Goal: Transaction & Acquisition: Book appointment/travel/reservation

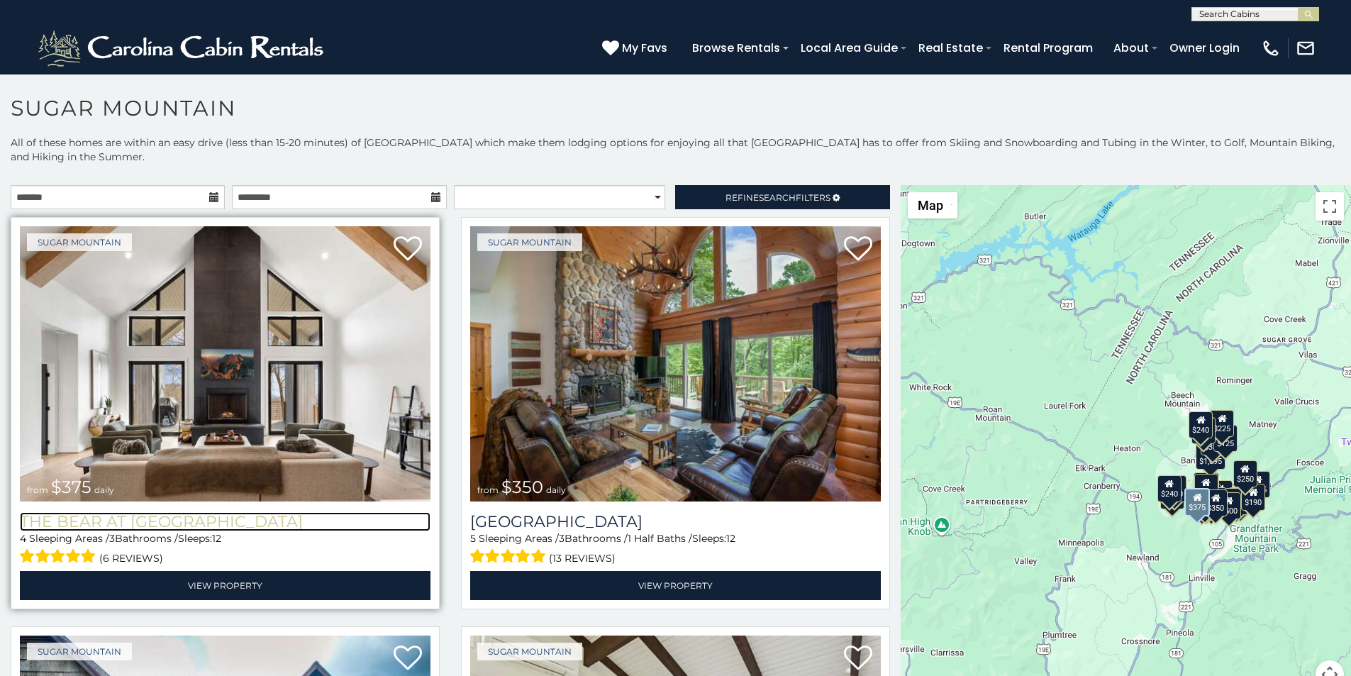
click at [60, 512] on h3 "The Bear At [GEOGRAPHIC_DATA]" at bounding box center [225, 521] width 411 height 19
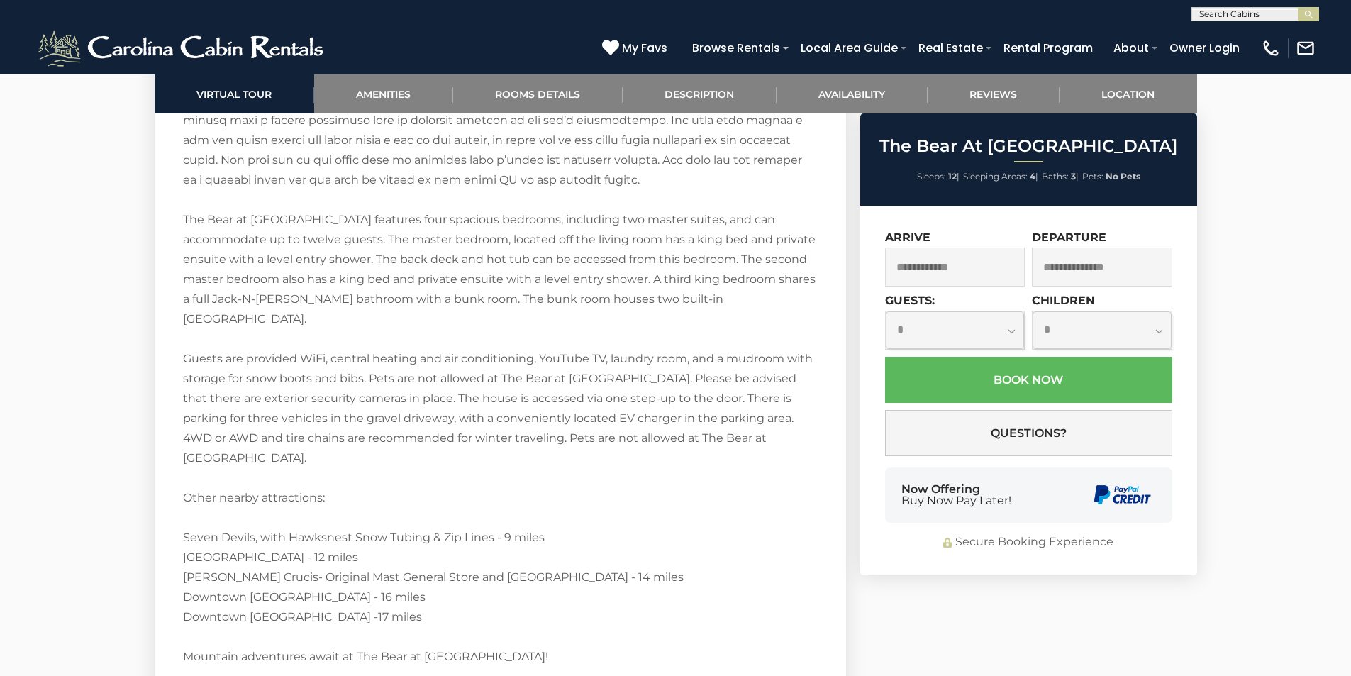
scroll to position [2627, 0]
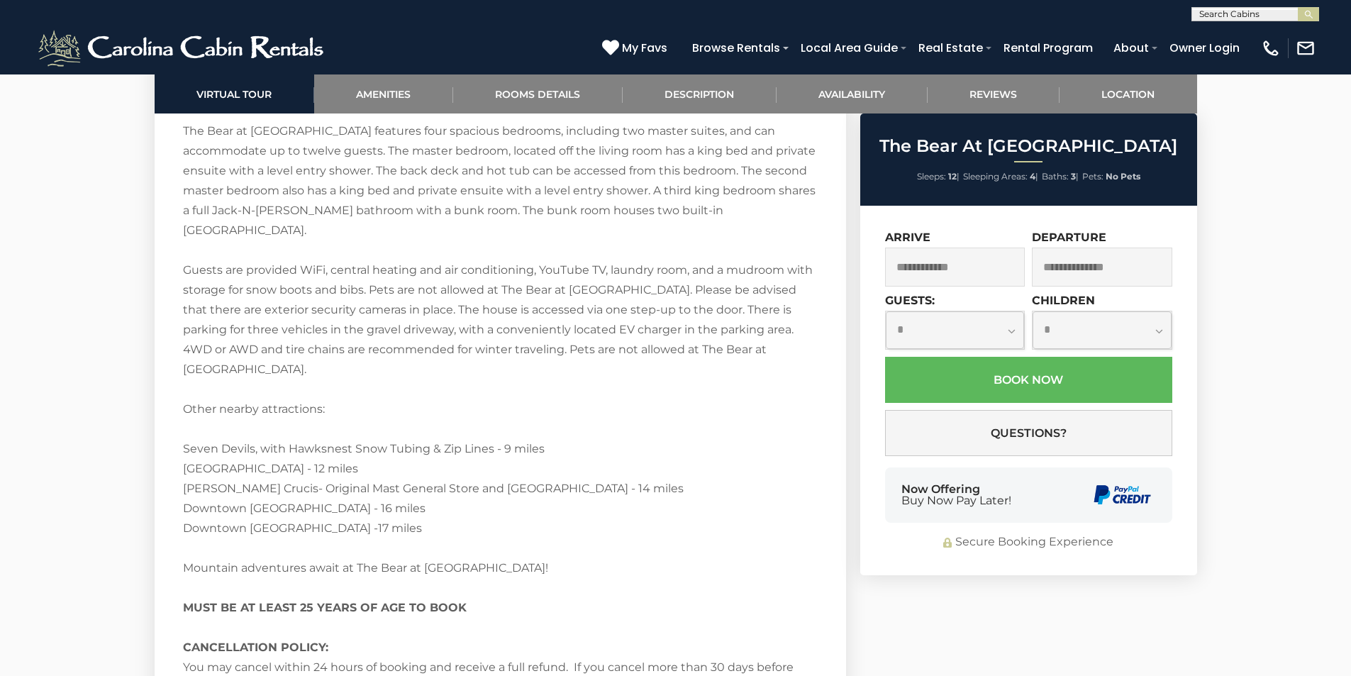
click at [898, 473] on div "Now Offering Buy Now Pay Later!" at bounding box center [1028, 494] width 287 height 55
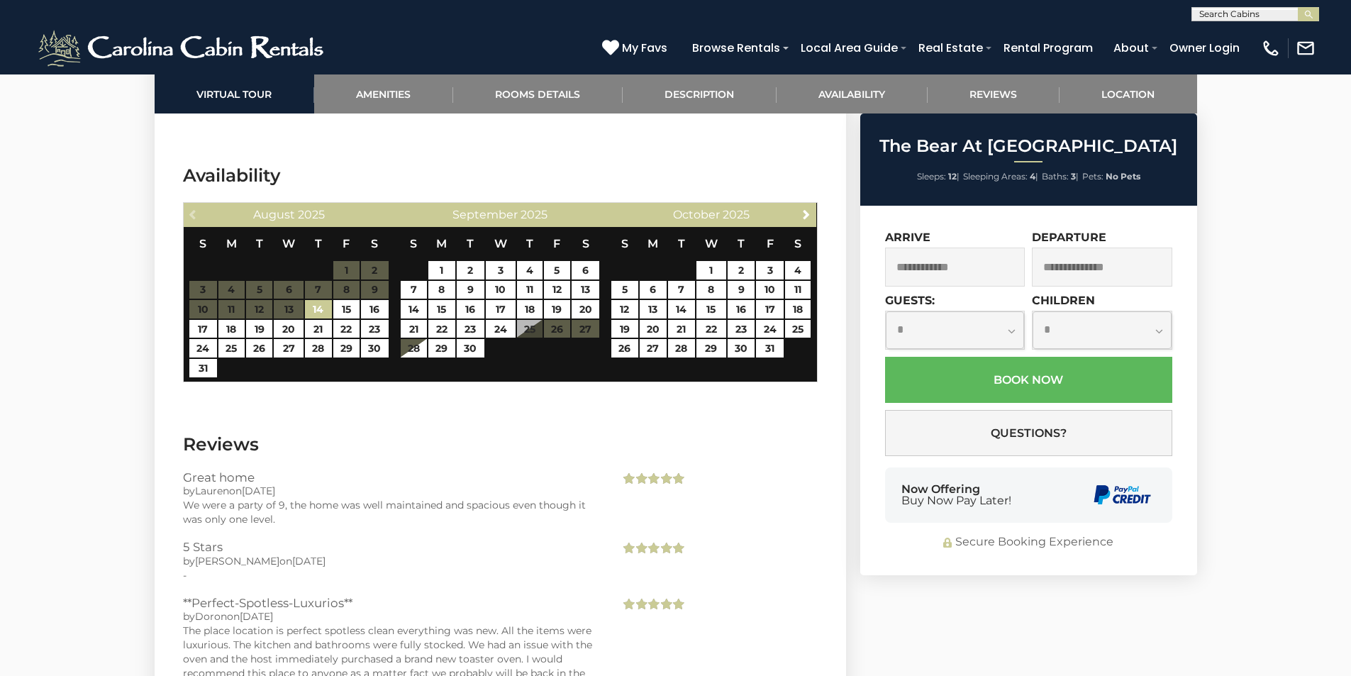
scroll to position [3299, 0]
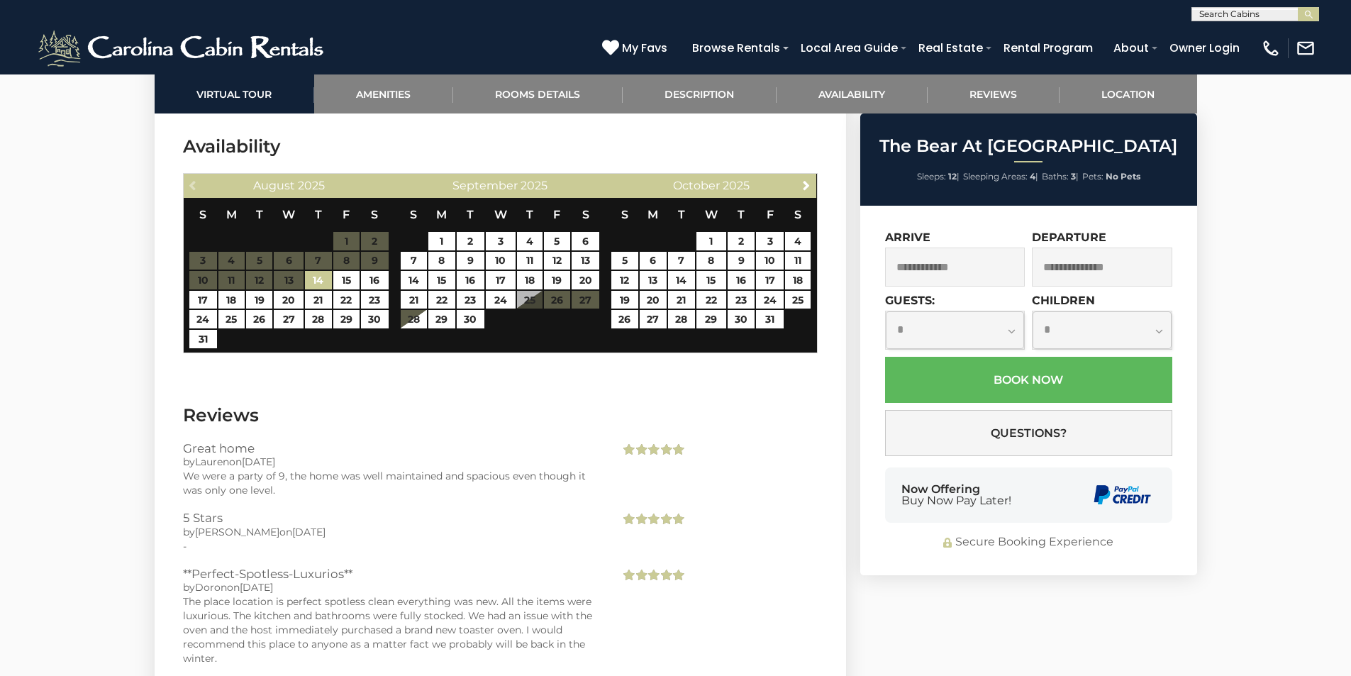
click at [1060, 503] on div "Now Offering Buy Now Pay Later!" at bounding box center [1028, 494] width 287 height 55
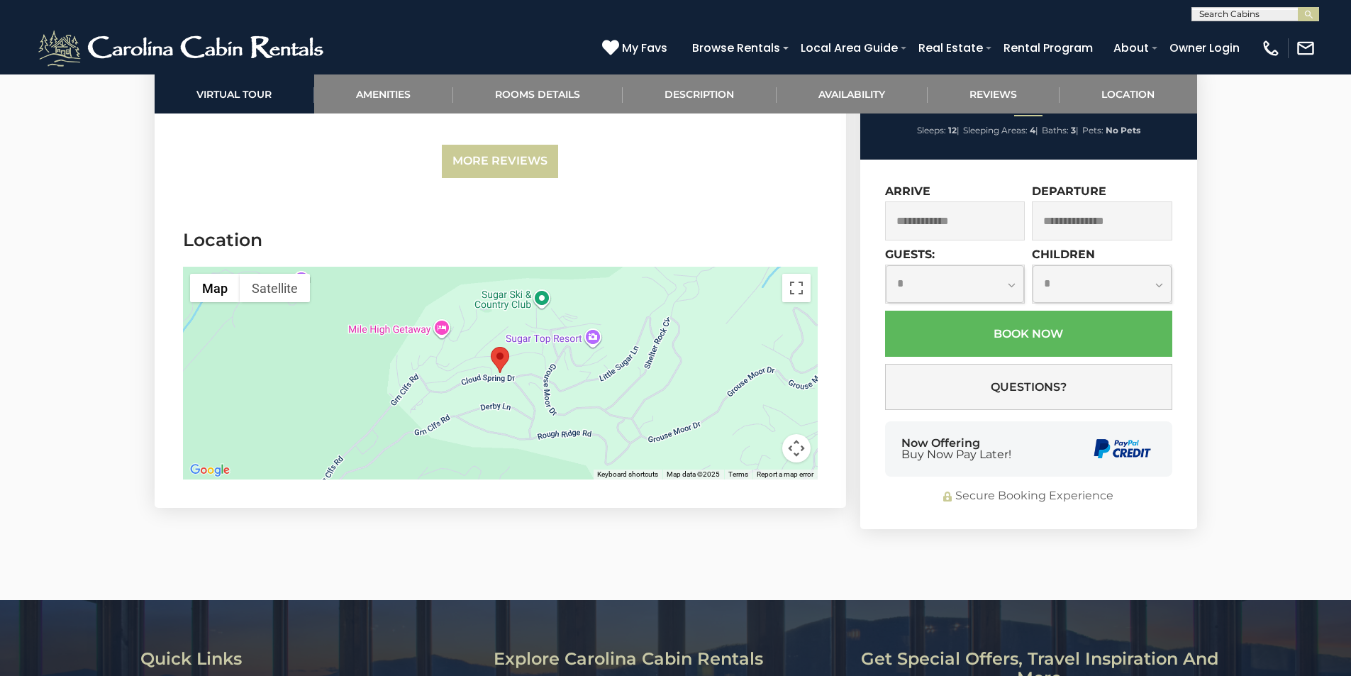
scroll to position [4046, 0]
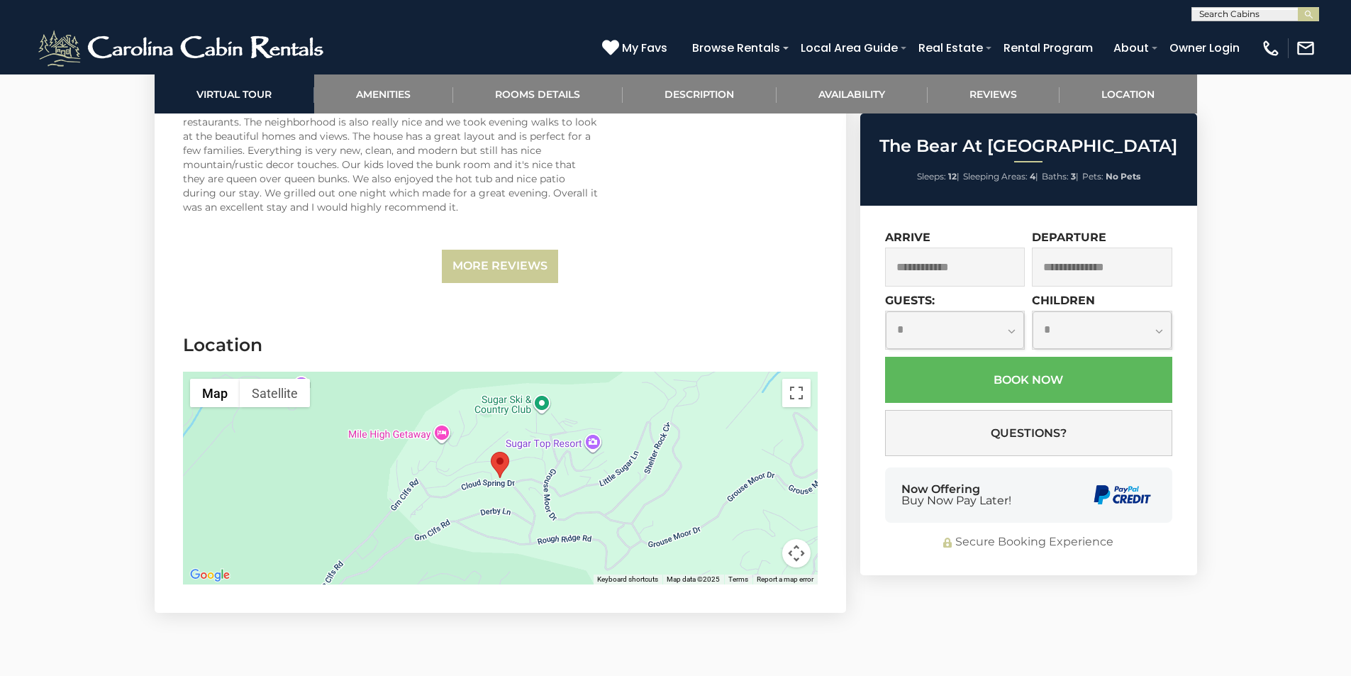
scroll to position [3927, 0]
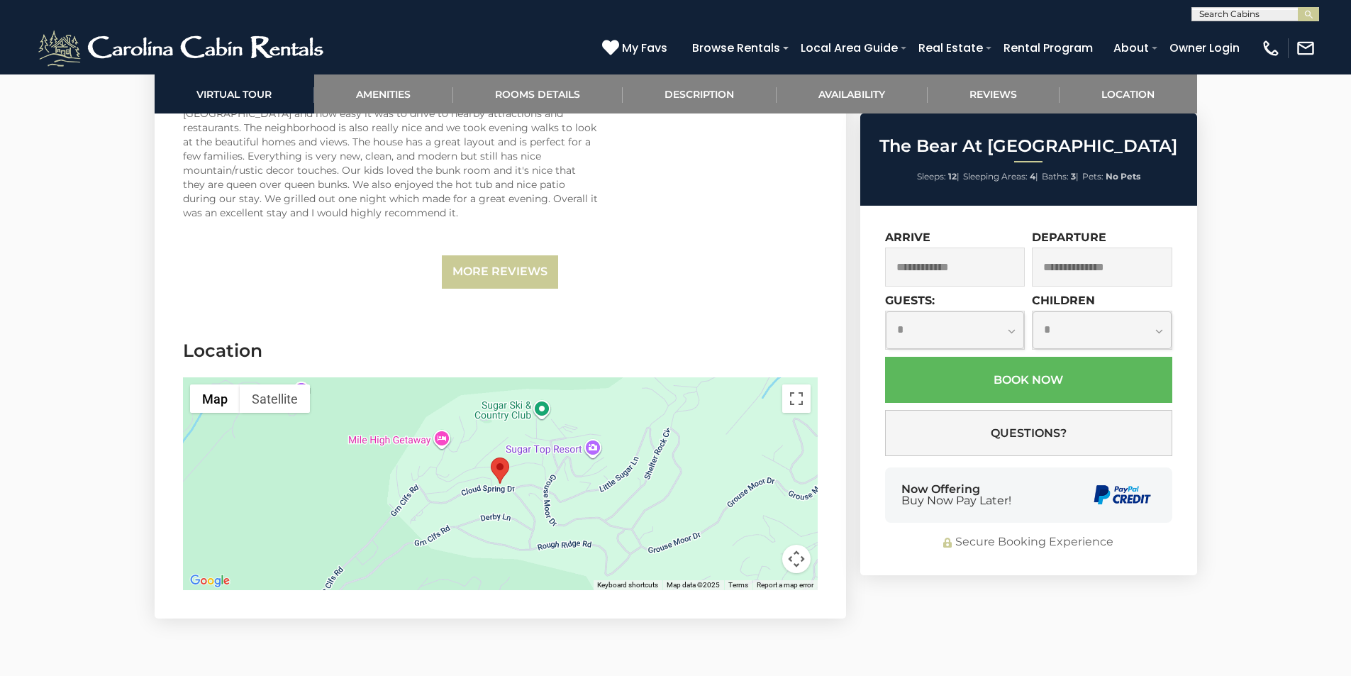
click at [466, 43] on div "(828) 295-6000 My Favs Browse Rentals Local Area Guide Activities & Attractions…" at bounding box center [675, 47] width 1351 height 53
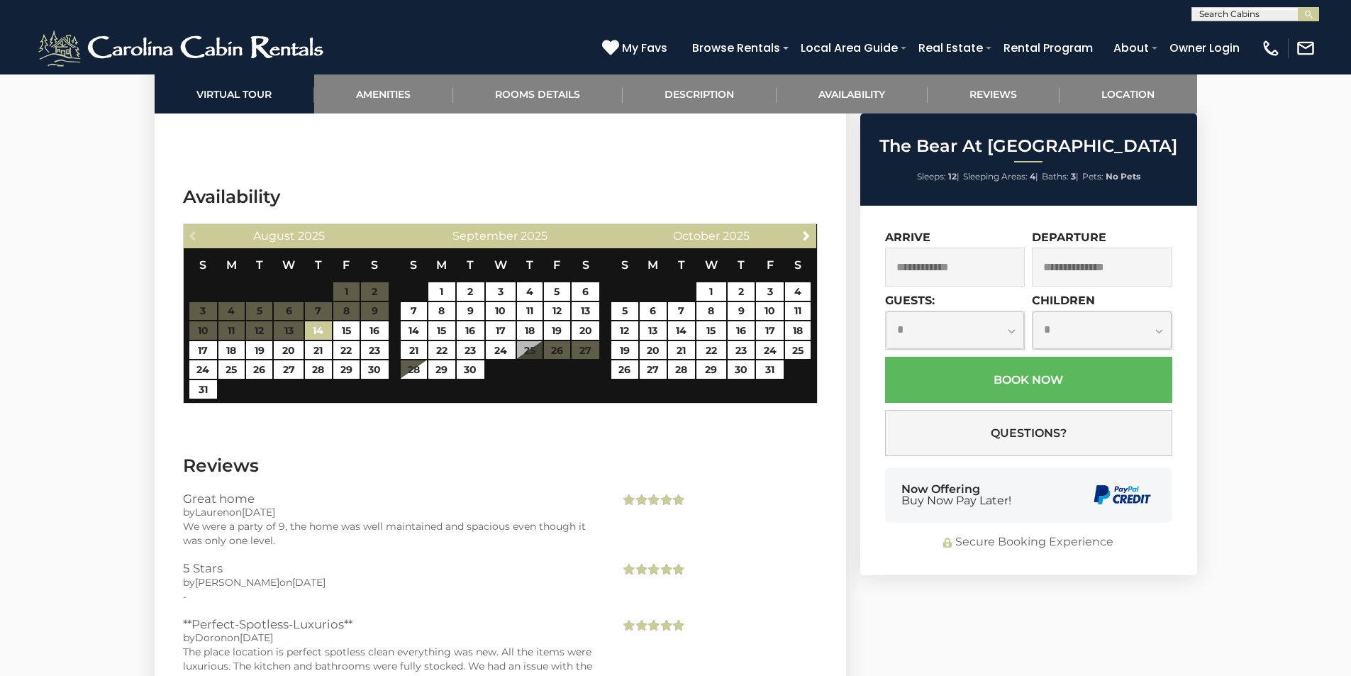
scroll to position [3248, 0]
click at [790, 303] on link "11" at bounding box center [798, 312] width 26 height 18
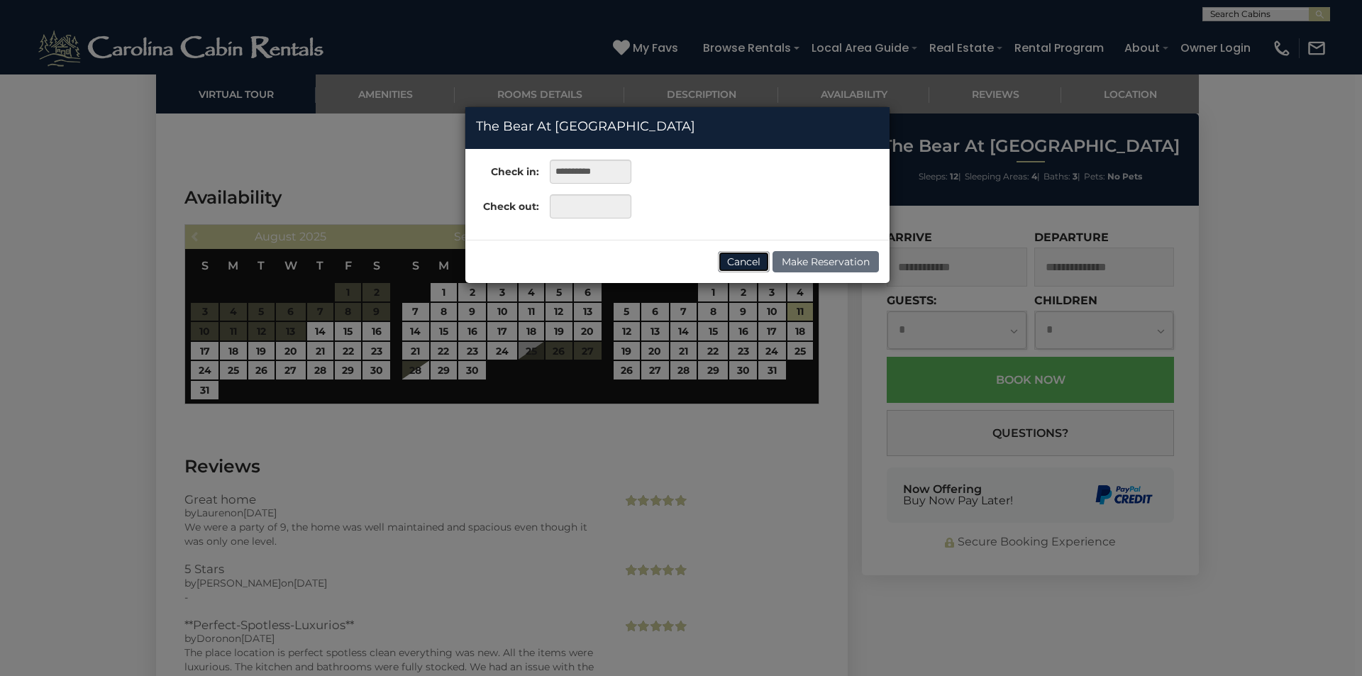
click at [744, 262] on button "Cancel" at bounding box center [744, 261] width 52 height 21
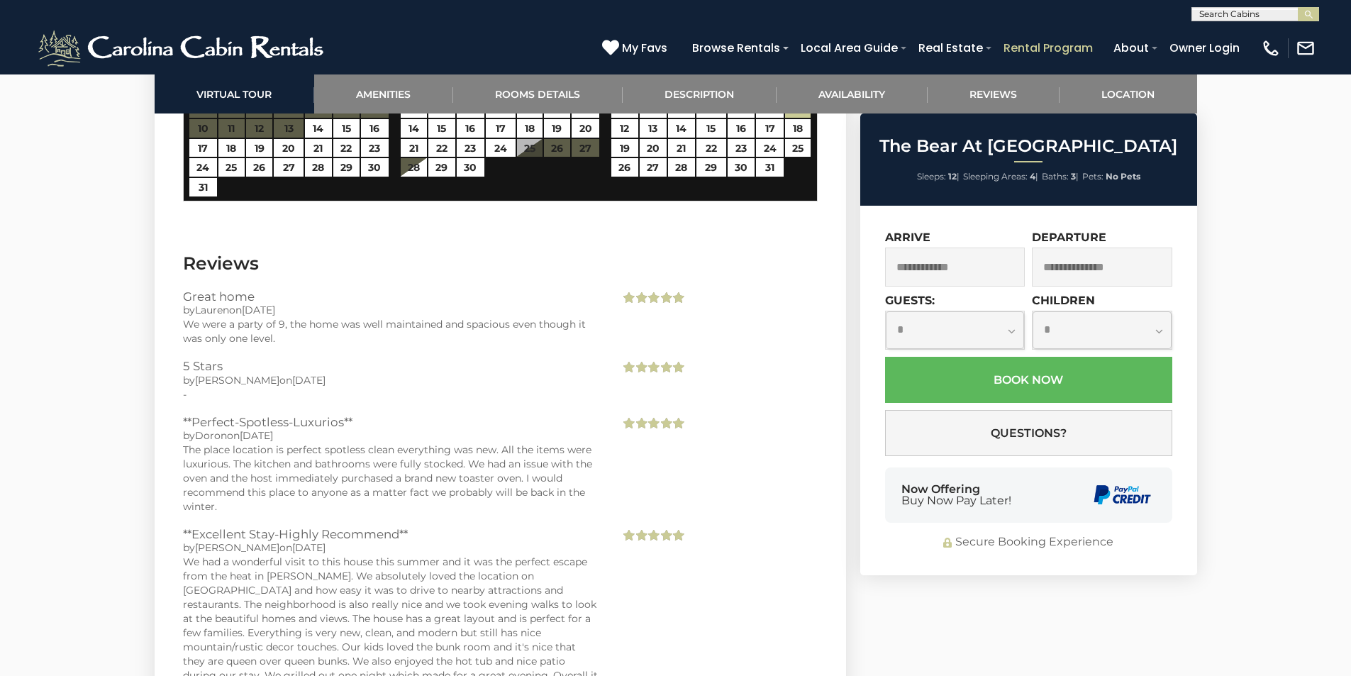
scroll to position [3395, 0]
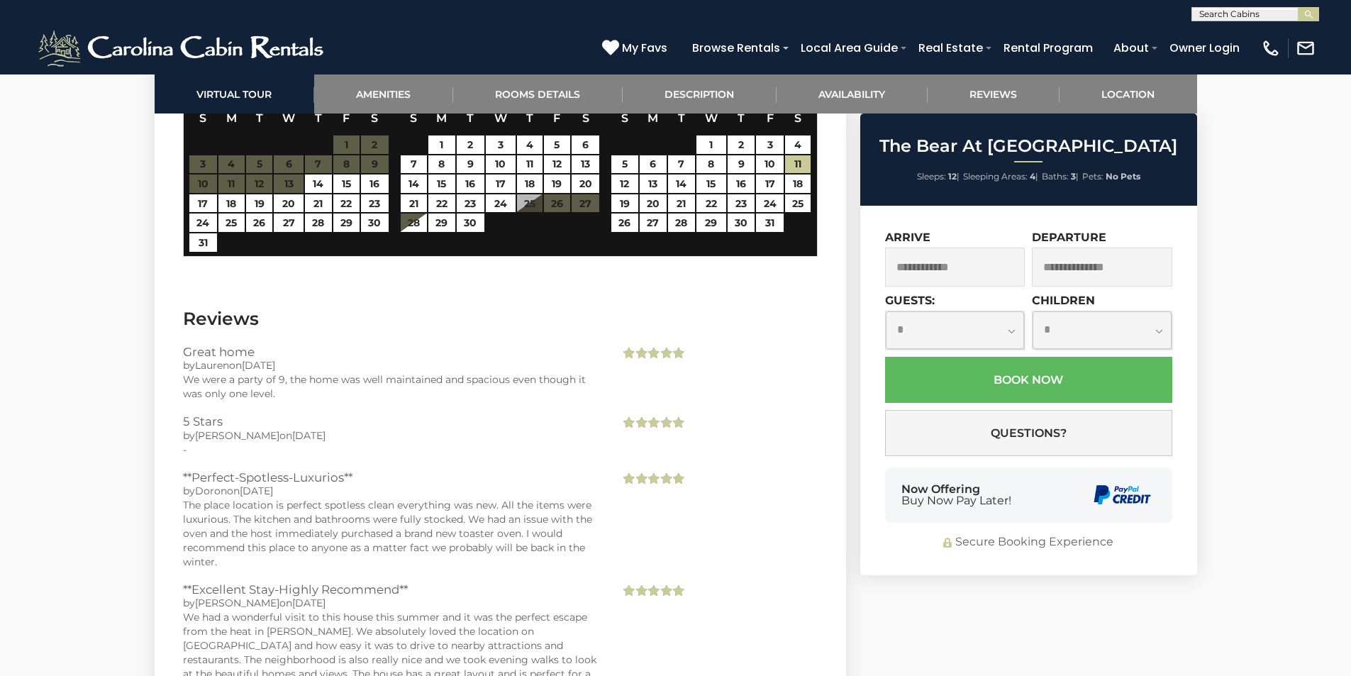
click at [644, 40] on div "(828) 295-6000 My Favs Browse Rentals Local Area Guide Activities & Attractions…" at bounding box center [675, 47] width 1351 height 53
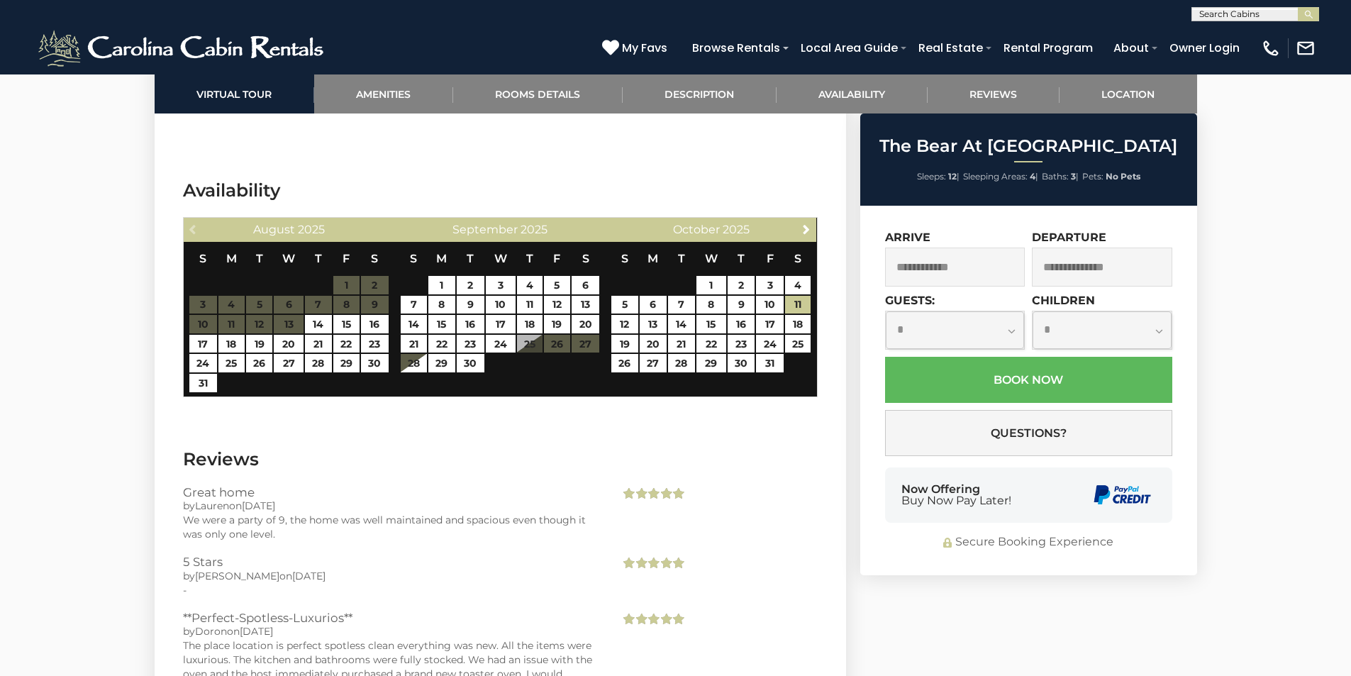
scroll to position [3248, 0]
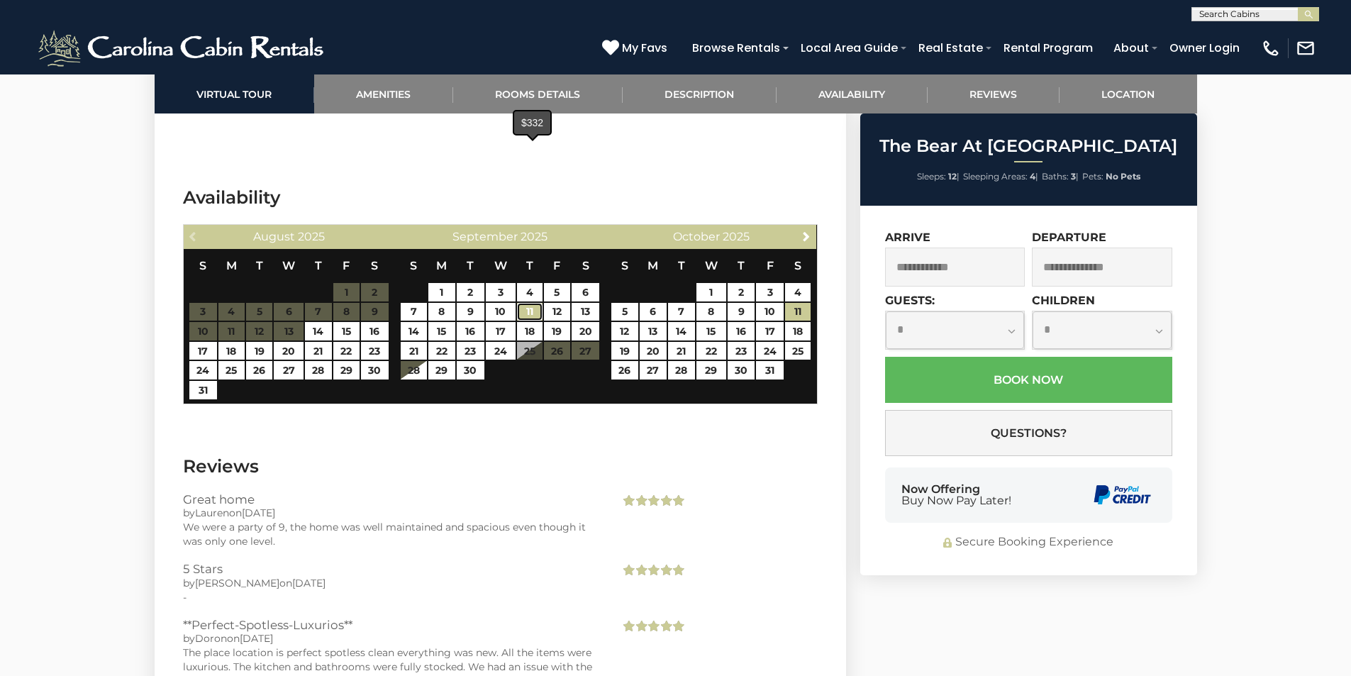
click at [521, 303] on link "11" at bounding box center [530, 312] width 26 height 18
type input "**********"
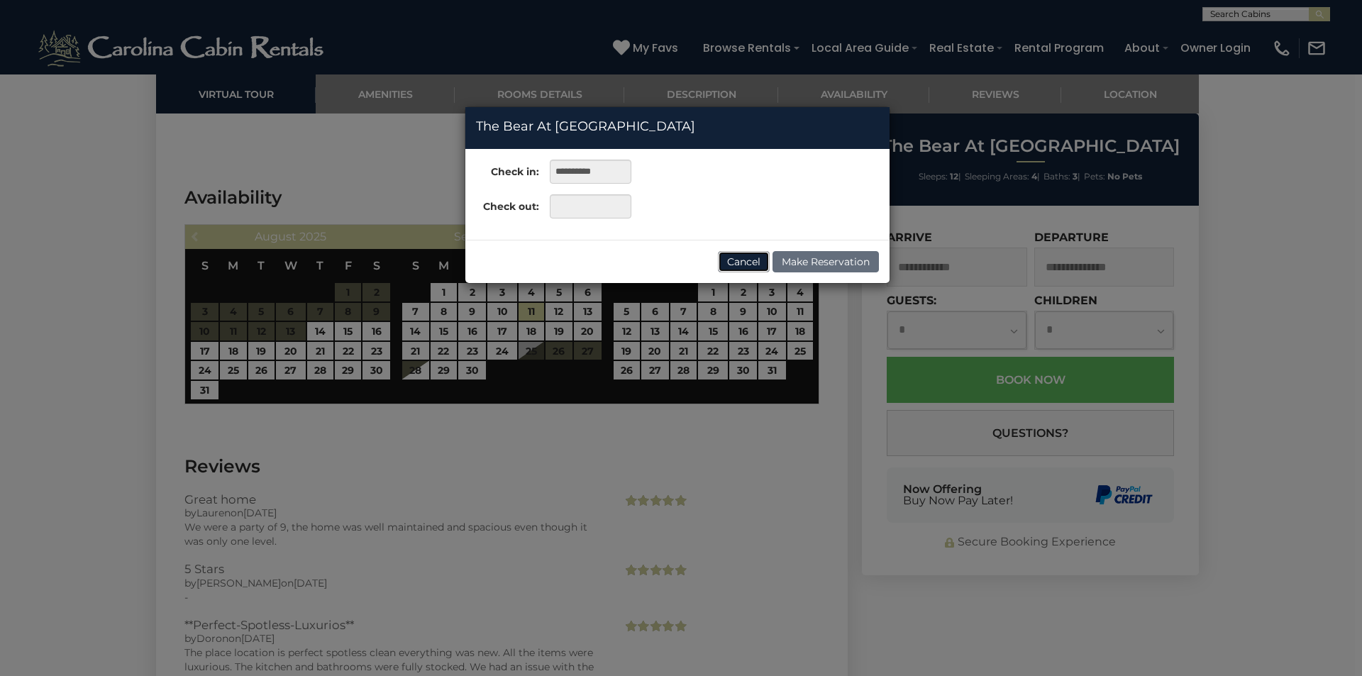
click at [748, 266] on button "Cancel" at bounding box center [744, 261] width 52 height 21
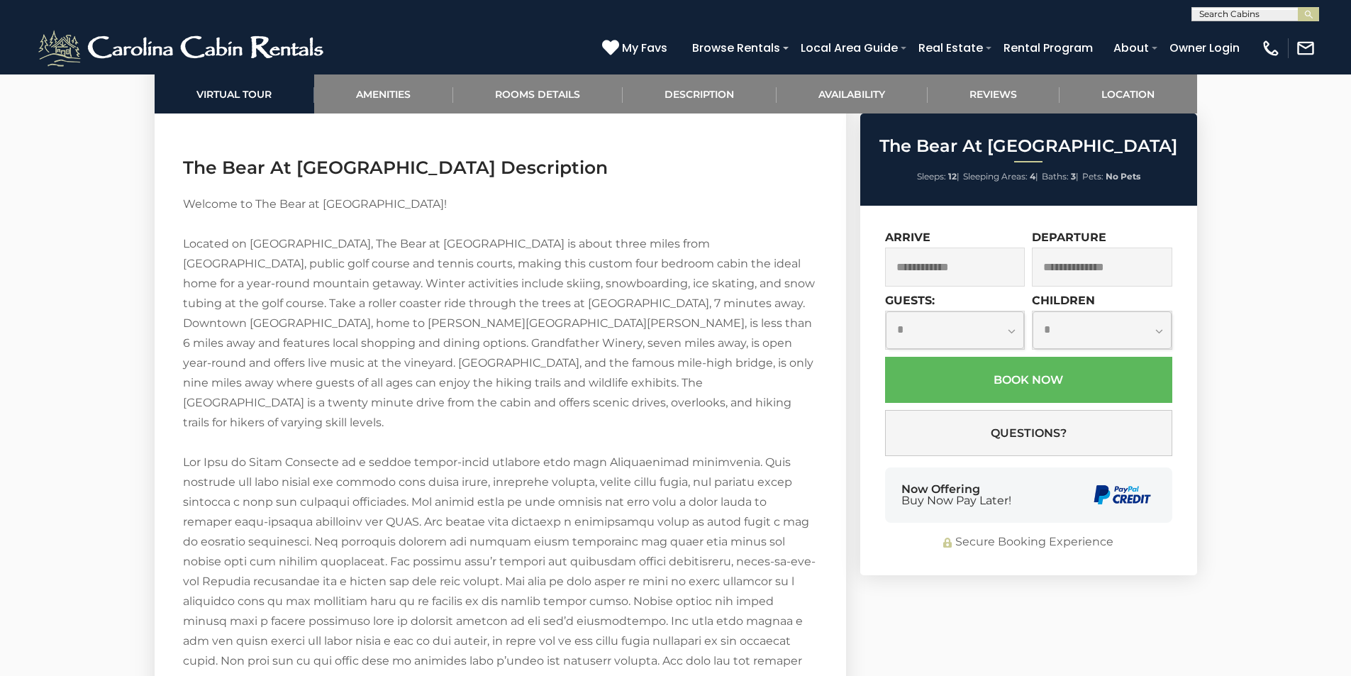
scroll to position [2628, 0]
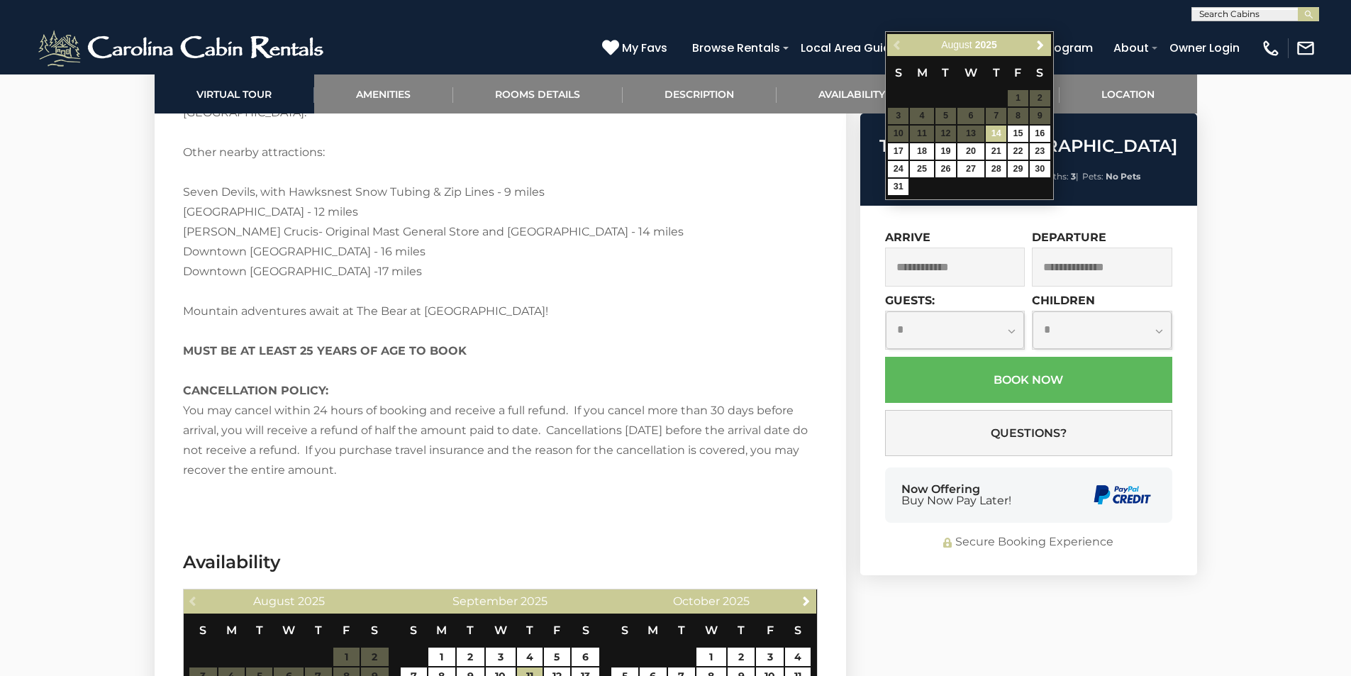
scroll to position [2912, 0]
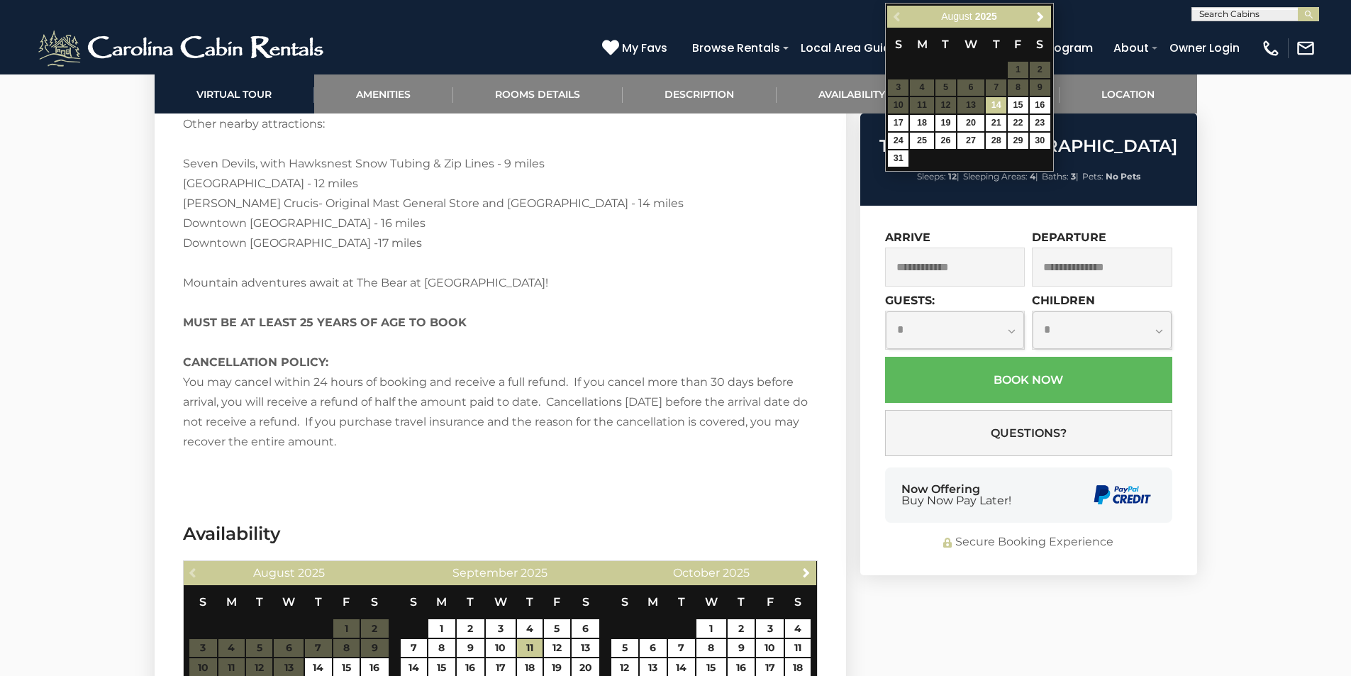
type input "**********"
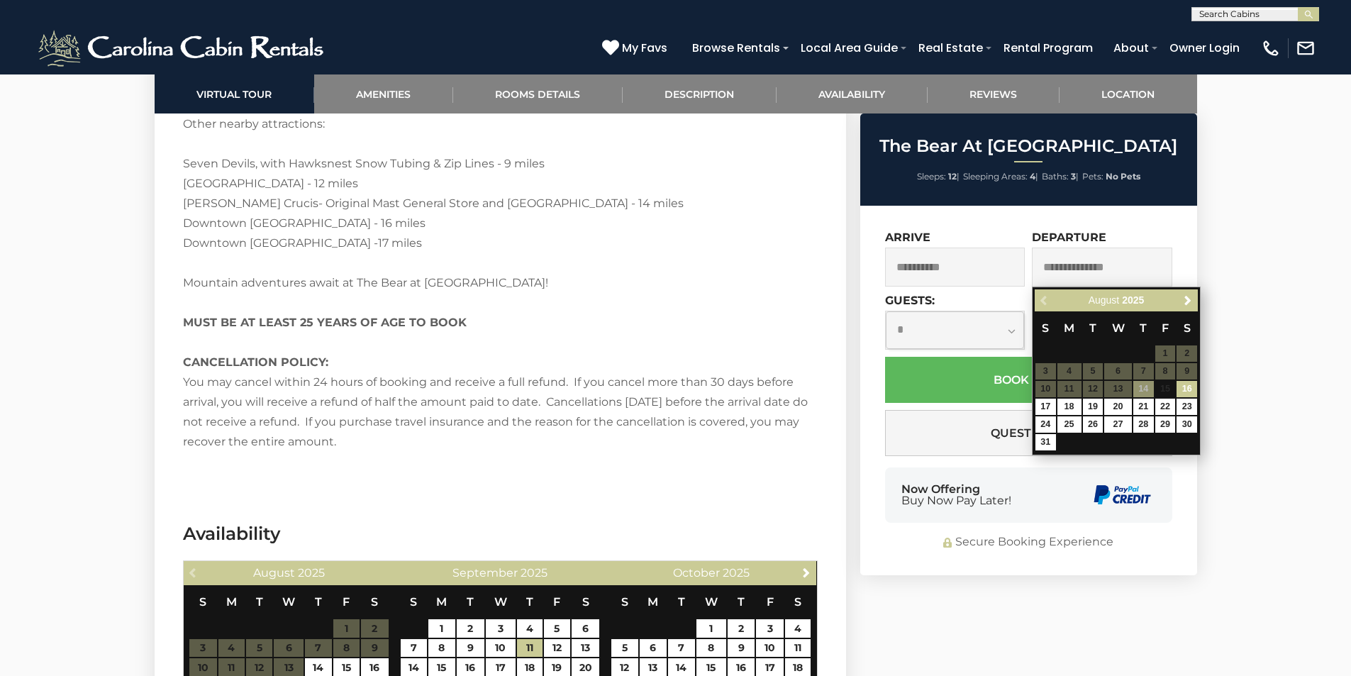
click at [1061, 284] on input "text" at bounding box center [1102, 266] width 140 height 39
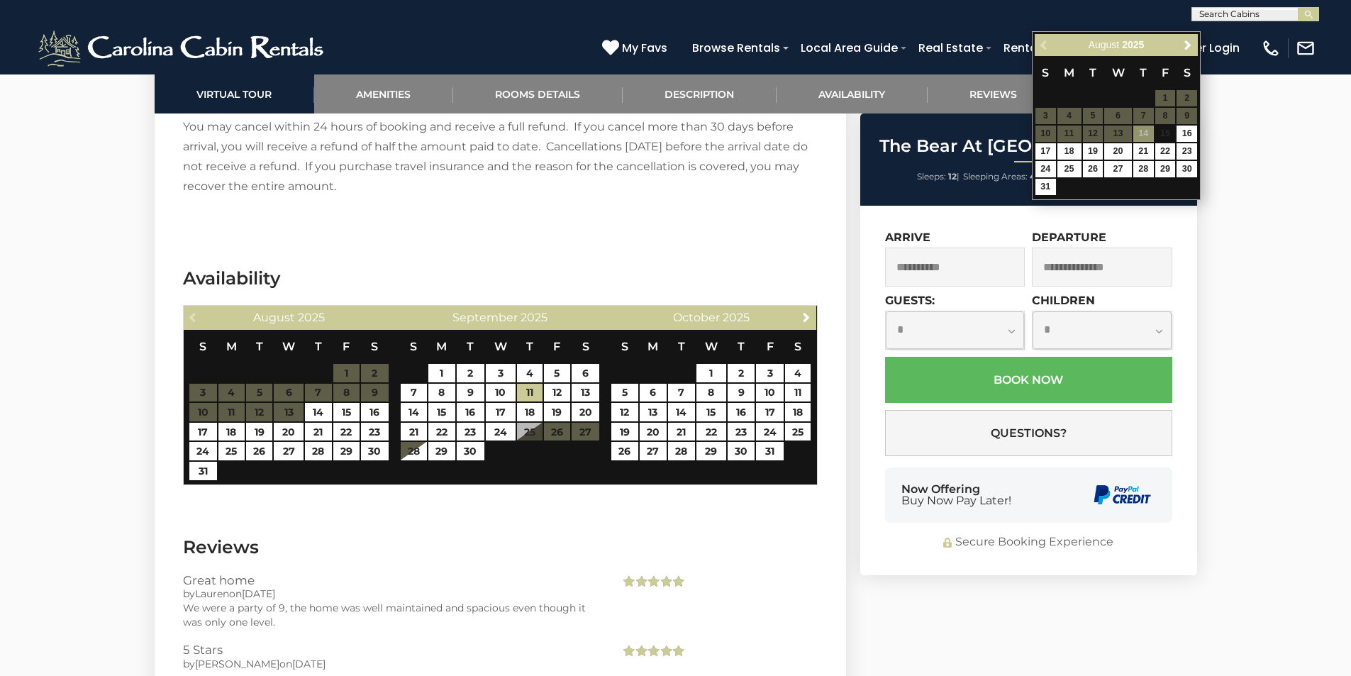
scroll to position [3195, 0]
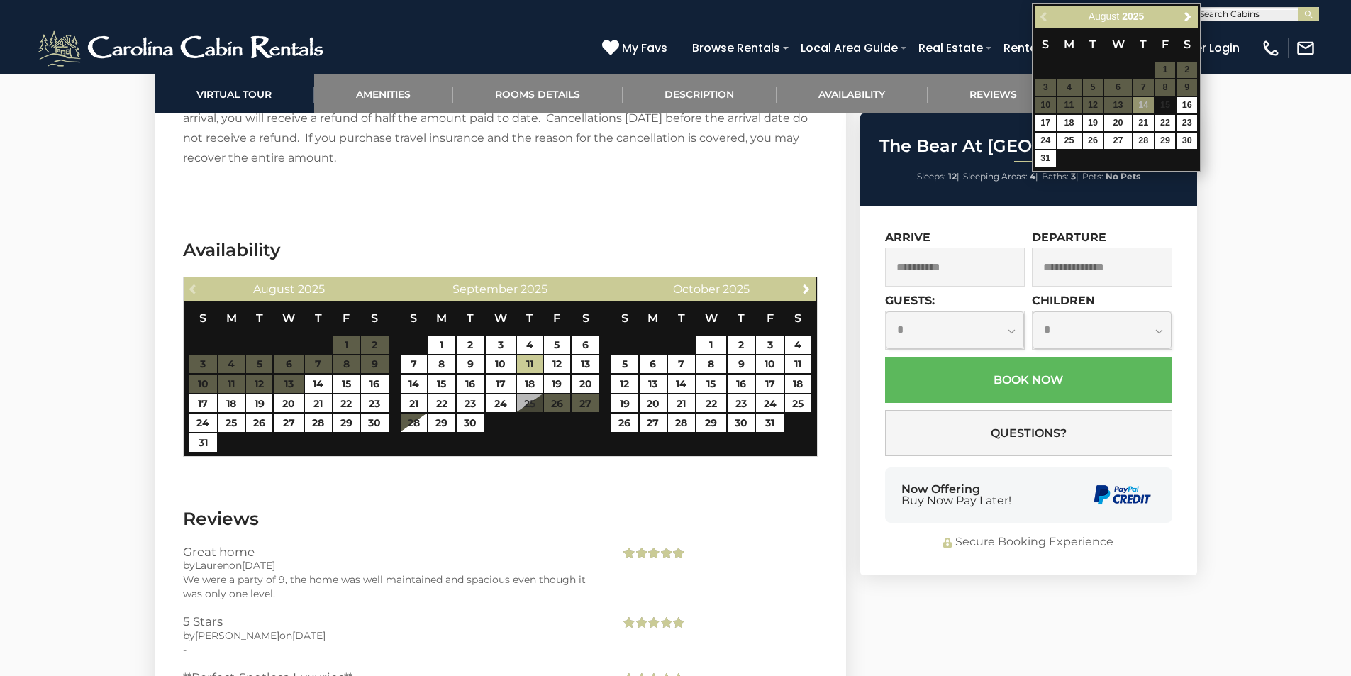
type input "**********"
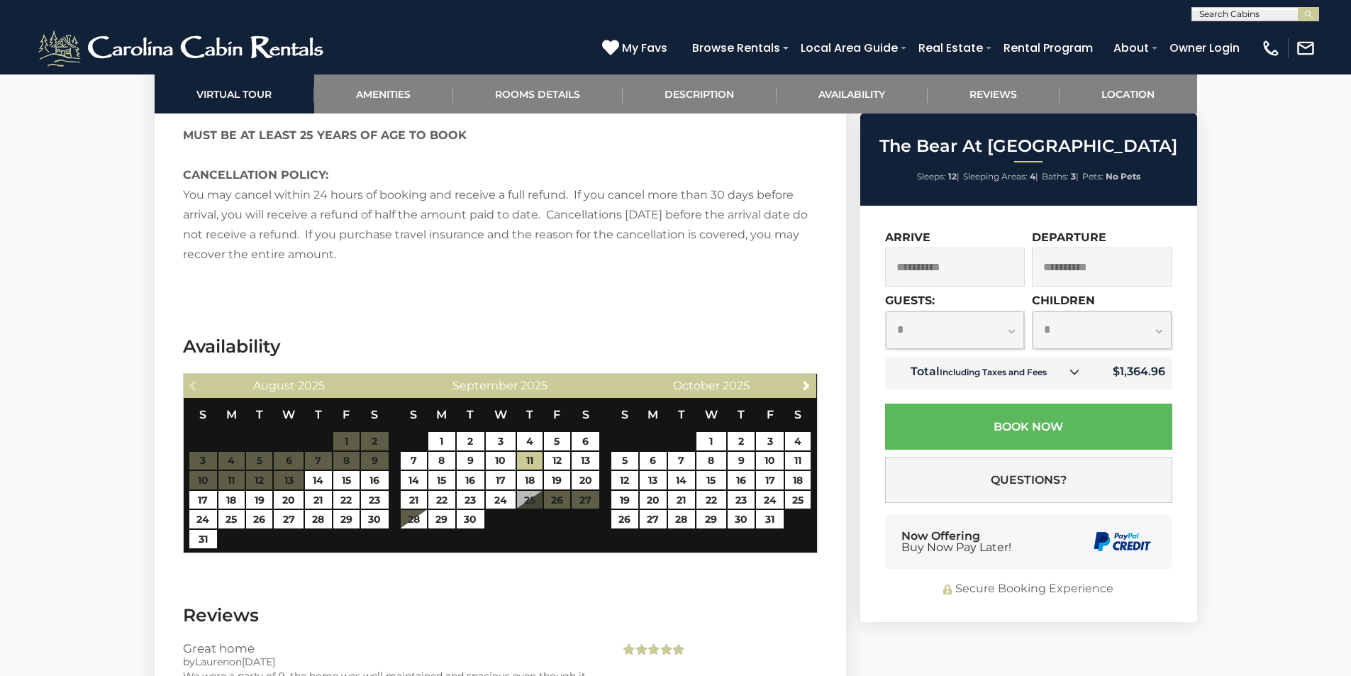
scroll to position [3077, 0]
